Goal: Navigation & Orientation: Go to known website

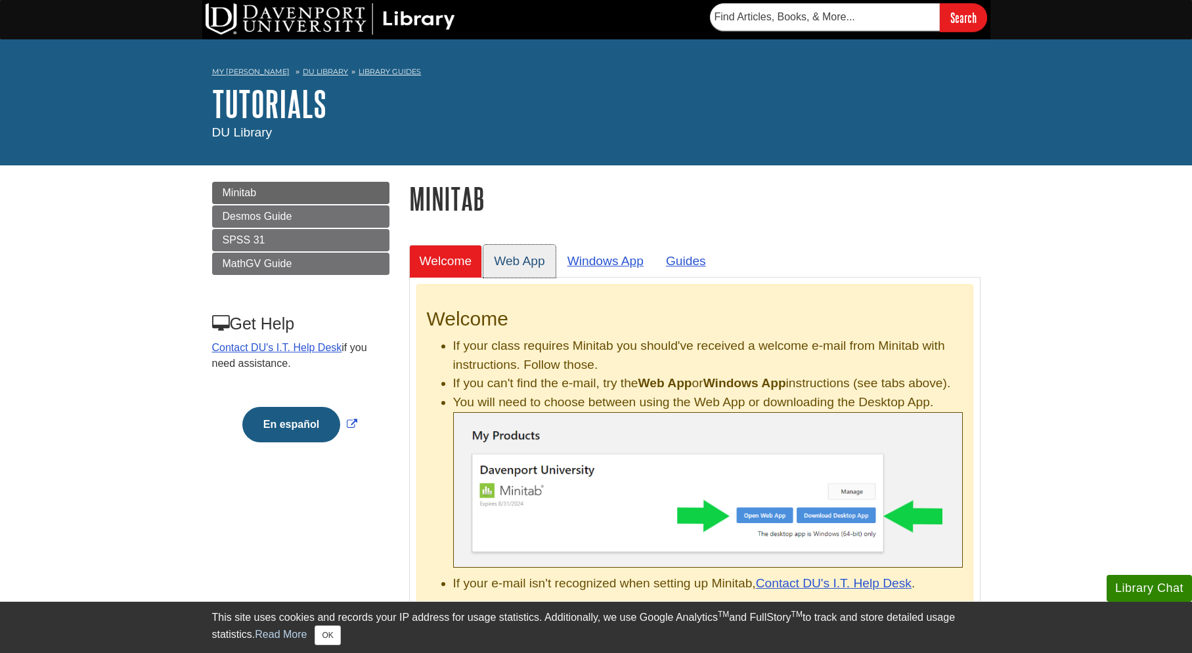
click at [519, 253] on link "Web App" at bounding box center [519, 261] width 72 height 32
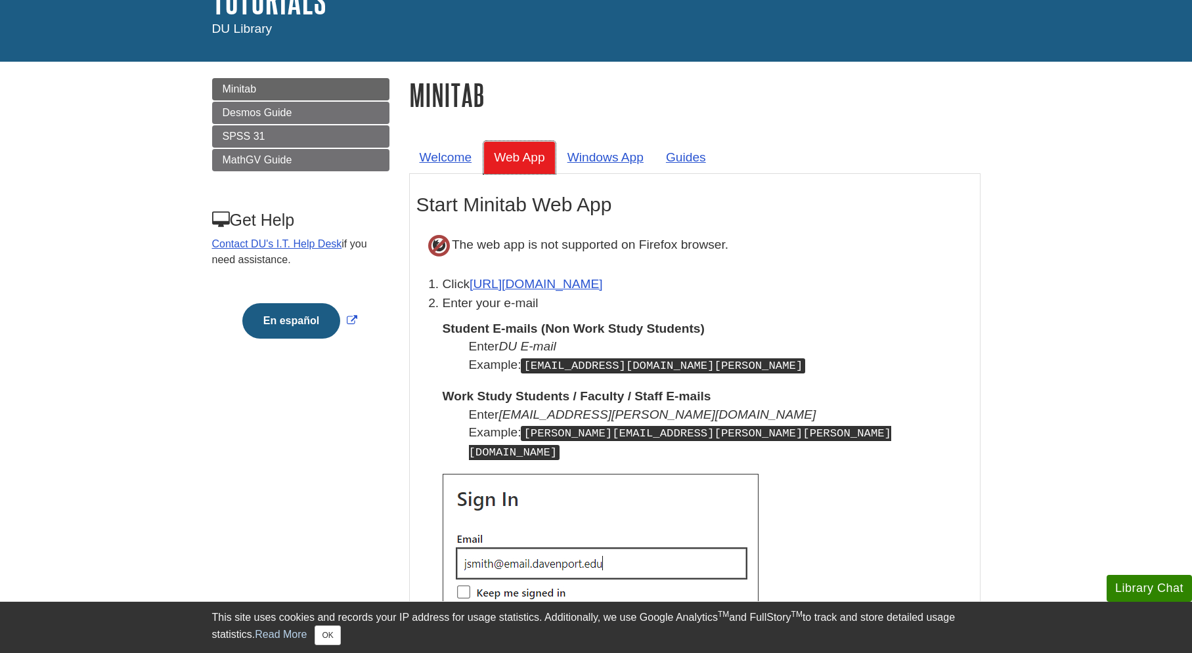
scroll to position [105, 0]
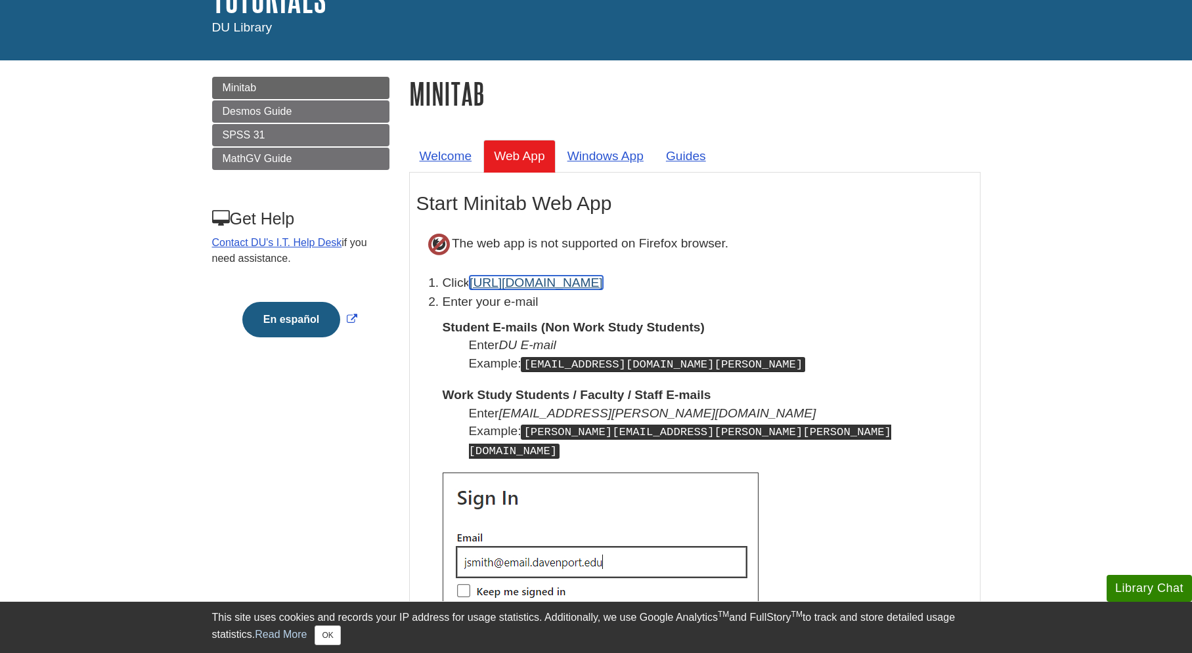
click at [573, 281] on link "[URL][DOMAIN_NAME]" at bounding box center [535, 283] width 133 height 14
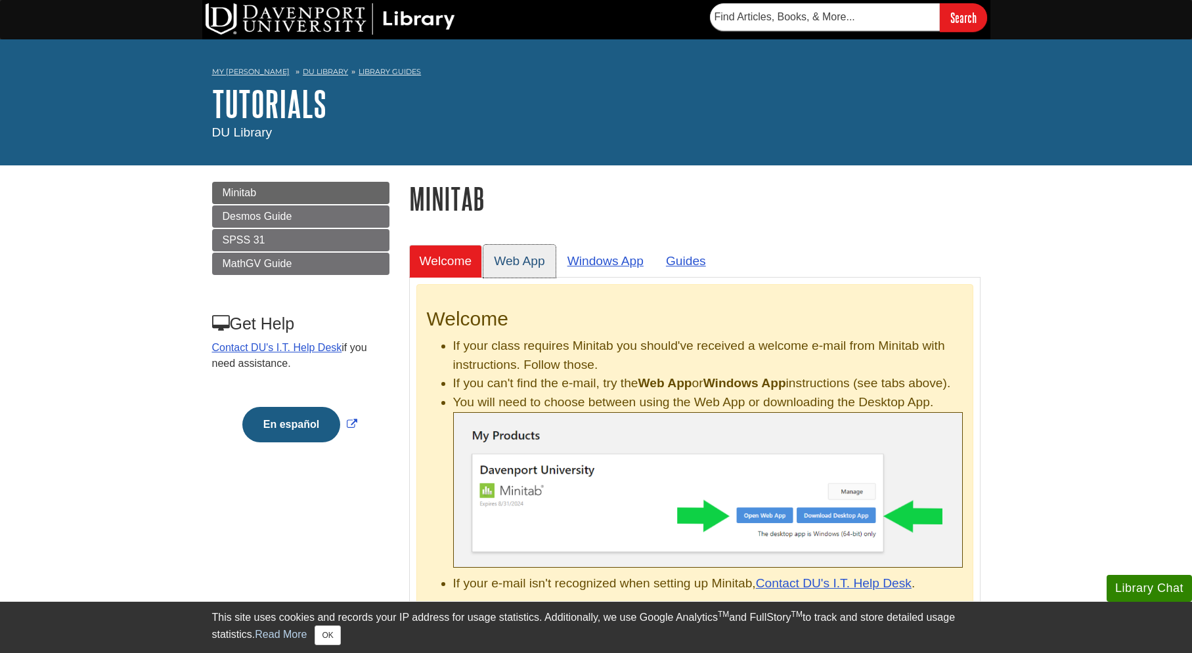
click at [520, 250] on link "Web App" at bounding box center [519, 261] width 72 height 32
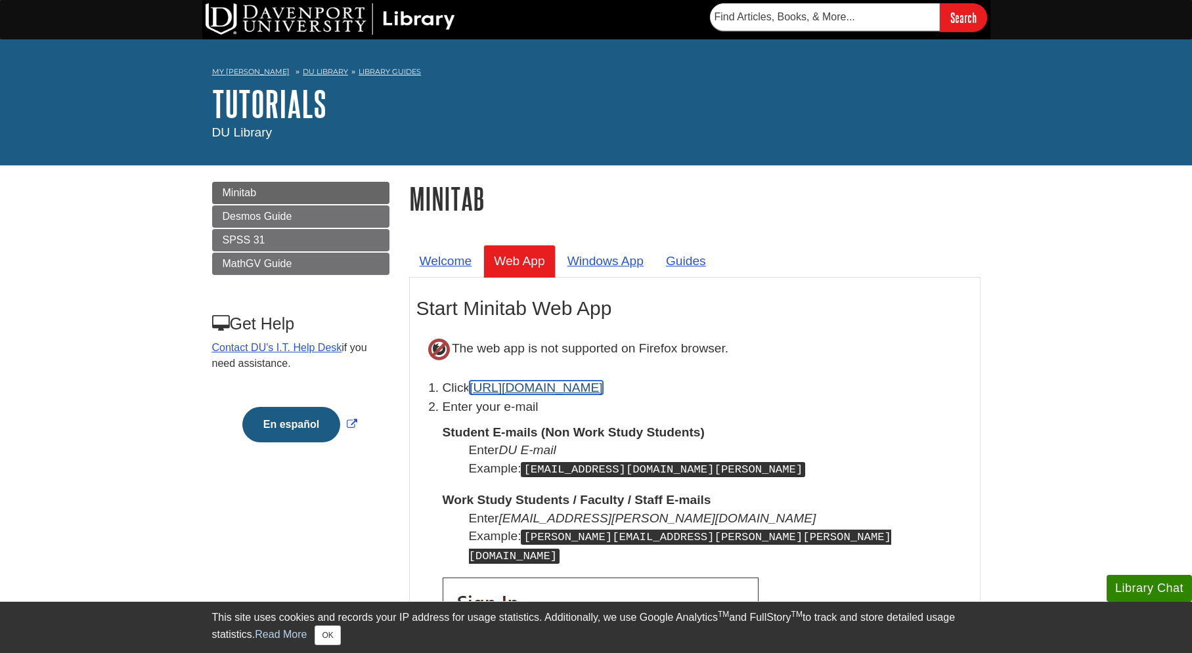
click at [552, 393] on link "[URL][DOMAIN_NAME]" at bounding box center [535, 388] width 133 height 14
